Goal: Communication & Community: Answer question/provide support

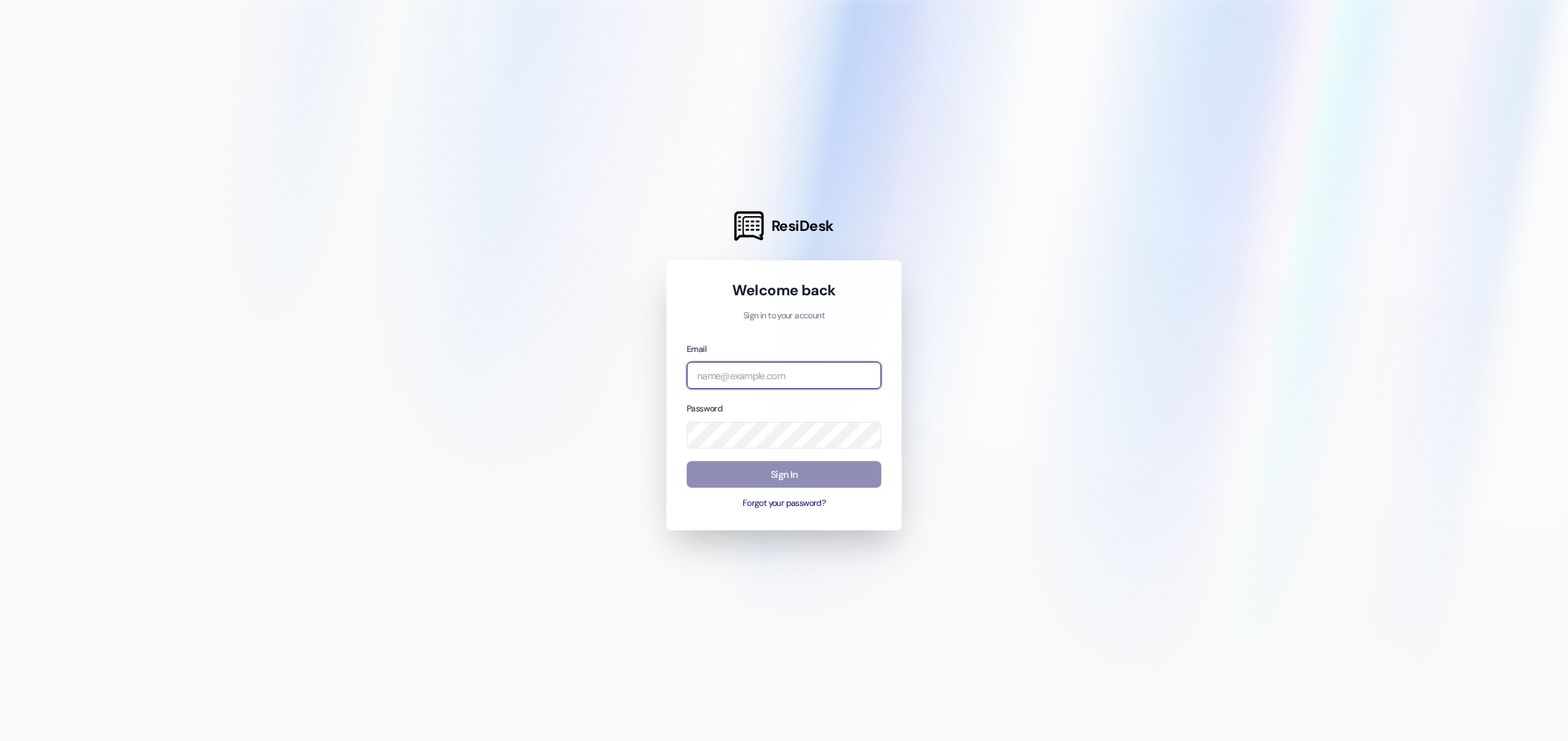
type input "summer@beaconplace.com"
click at [774, 477] on button "Sign In" at bounding box center [784, 475] width 195 height 28
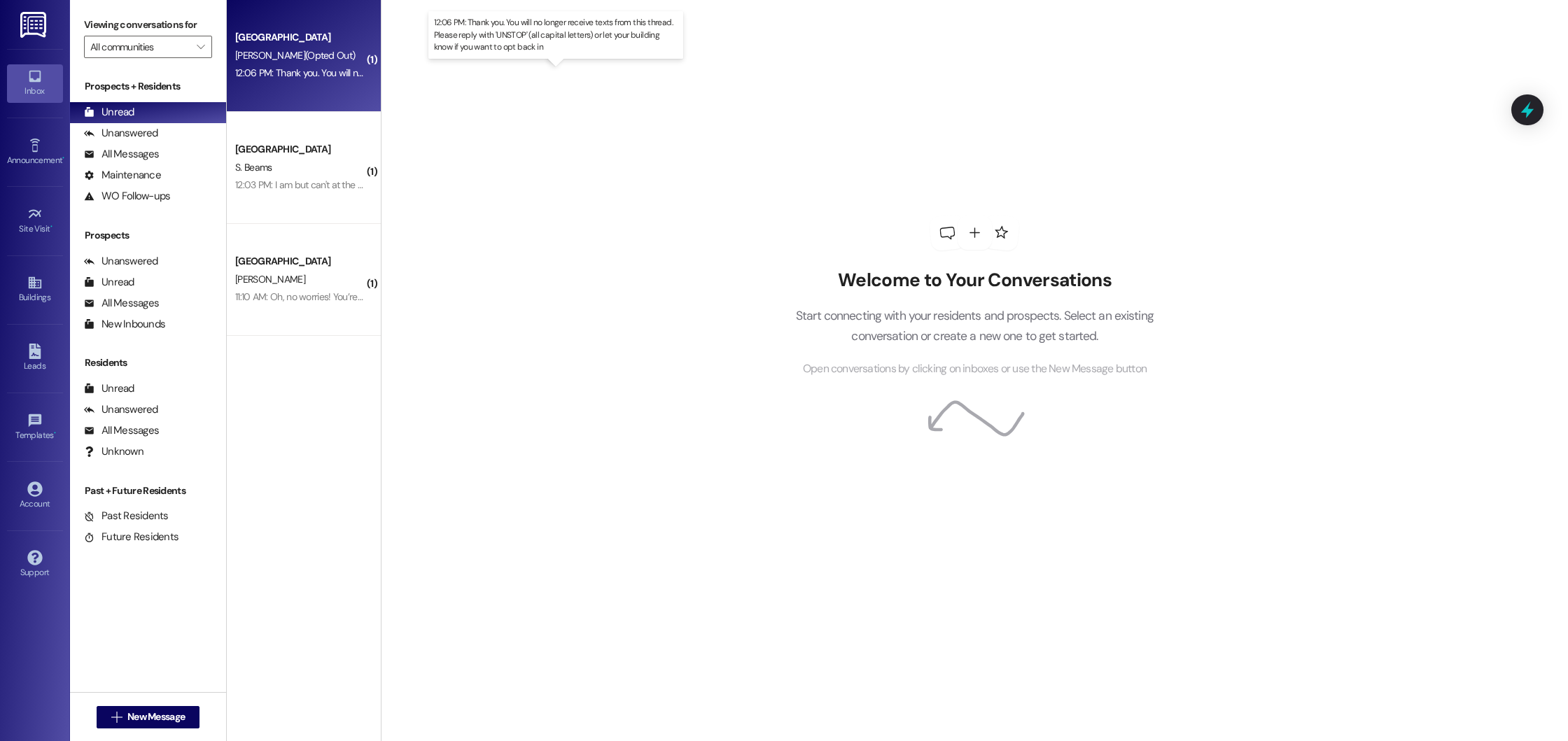
click at [287, 72] on div "12:06 PM: Thank you. You will no longer receive texts from this thread. Please …" at bounding box center [568, 73] width 667 height 13
